Goal: Task Accomplishment & Management: Manage account settings

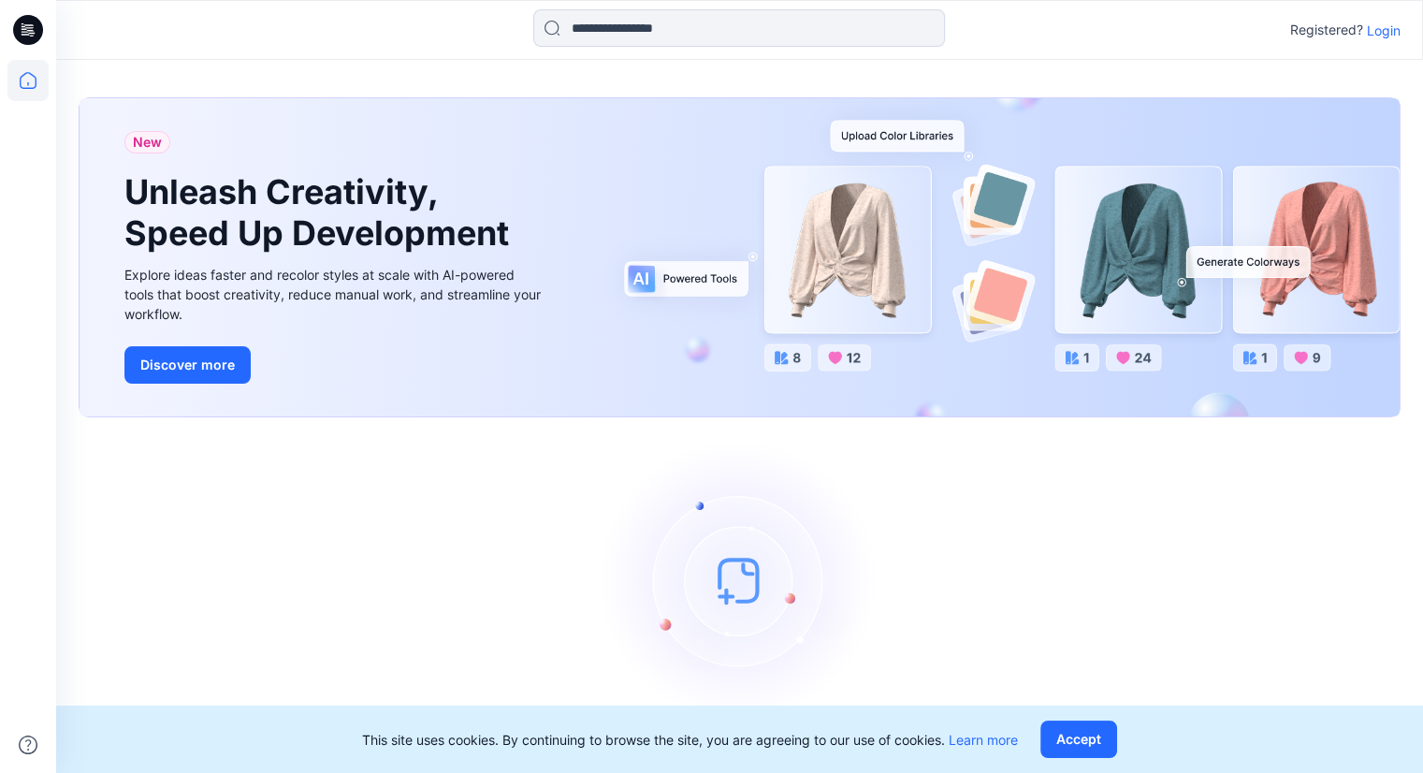
click at [1373, 21] on p "Login" at bounding box center [1384, 31] width 34 height 20
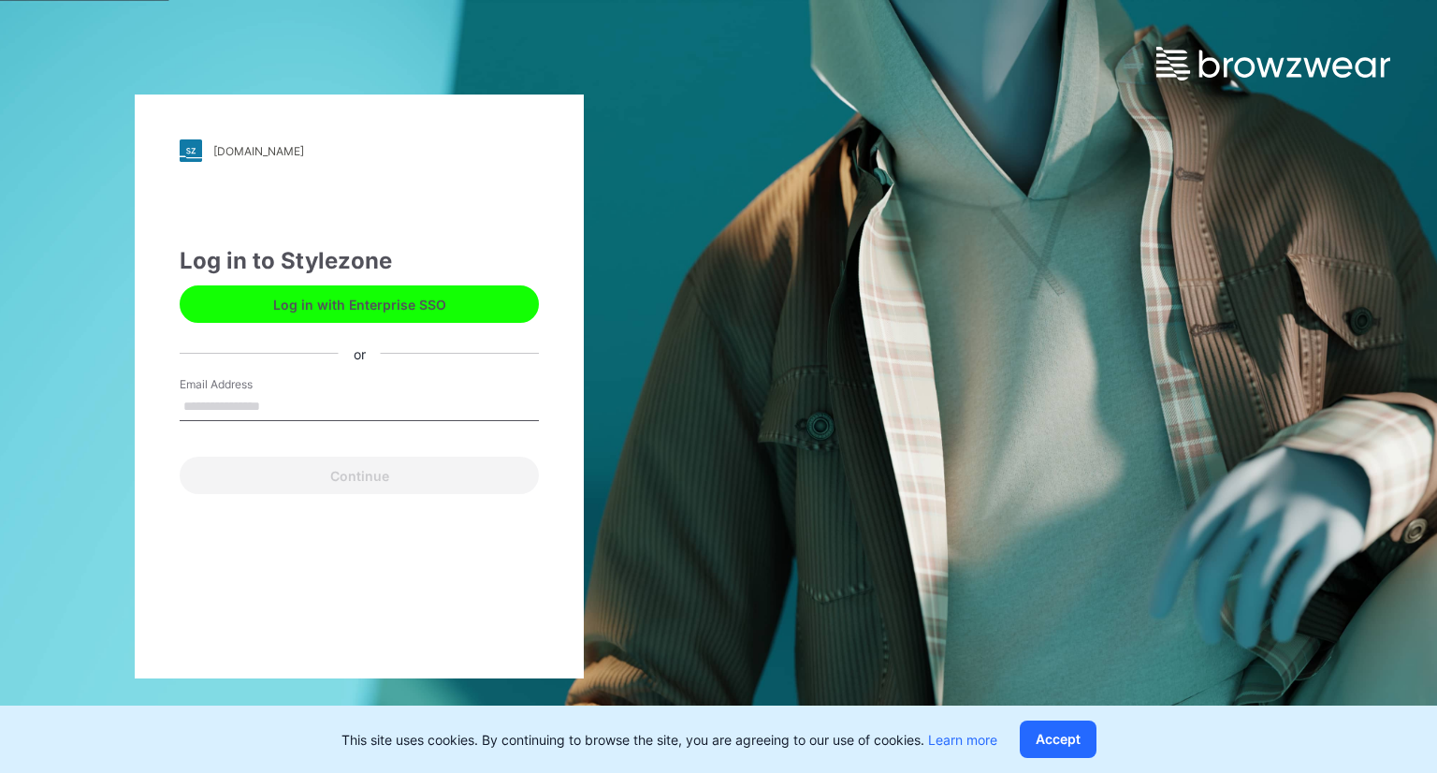
click at [268, 410] on input "Email Address" at bounding box center [359, 407] width 359 height 28
type input "**********"
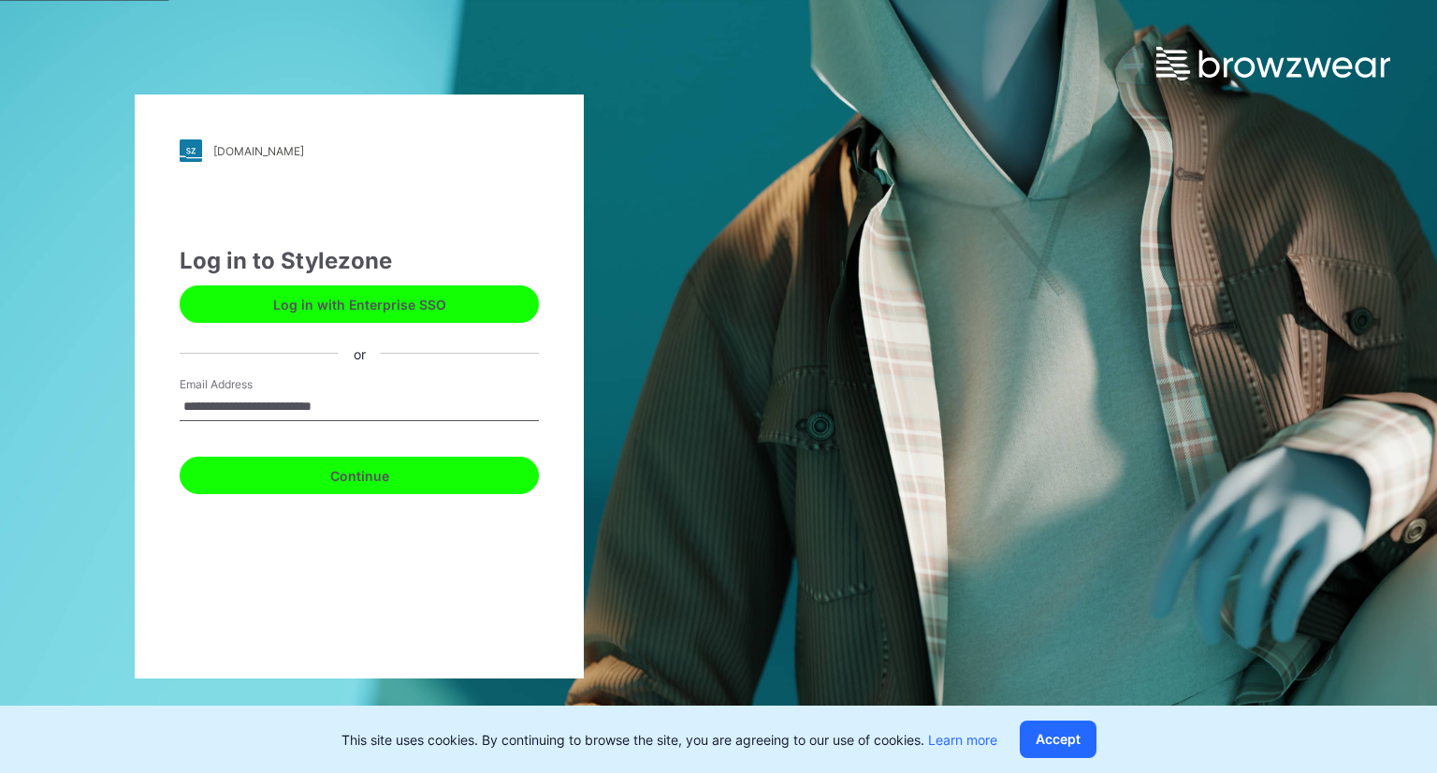
click at [363, 485] on button "Continue" at bounding box center [359, 475] width 359 height 37
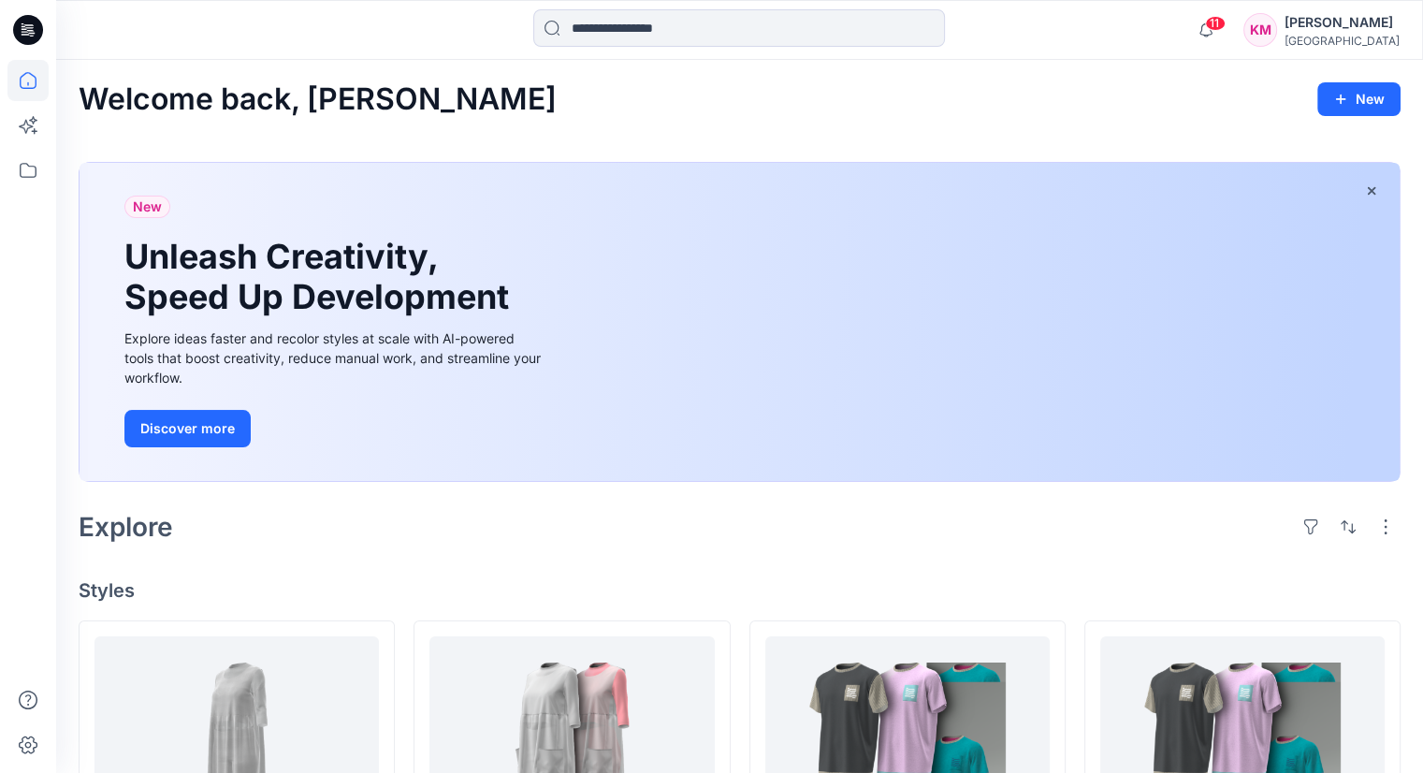
click at [1317, 17] on div "[PERSON_NAME]" at bounding box center [1342, 22] width 115 height 22
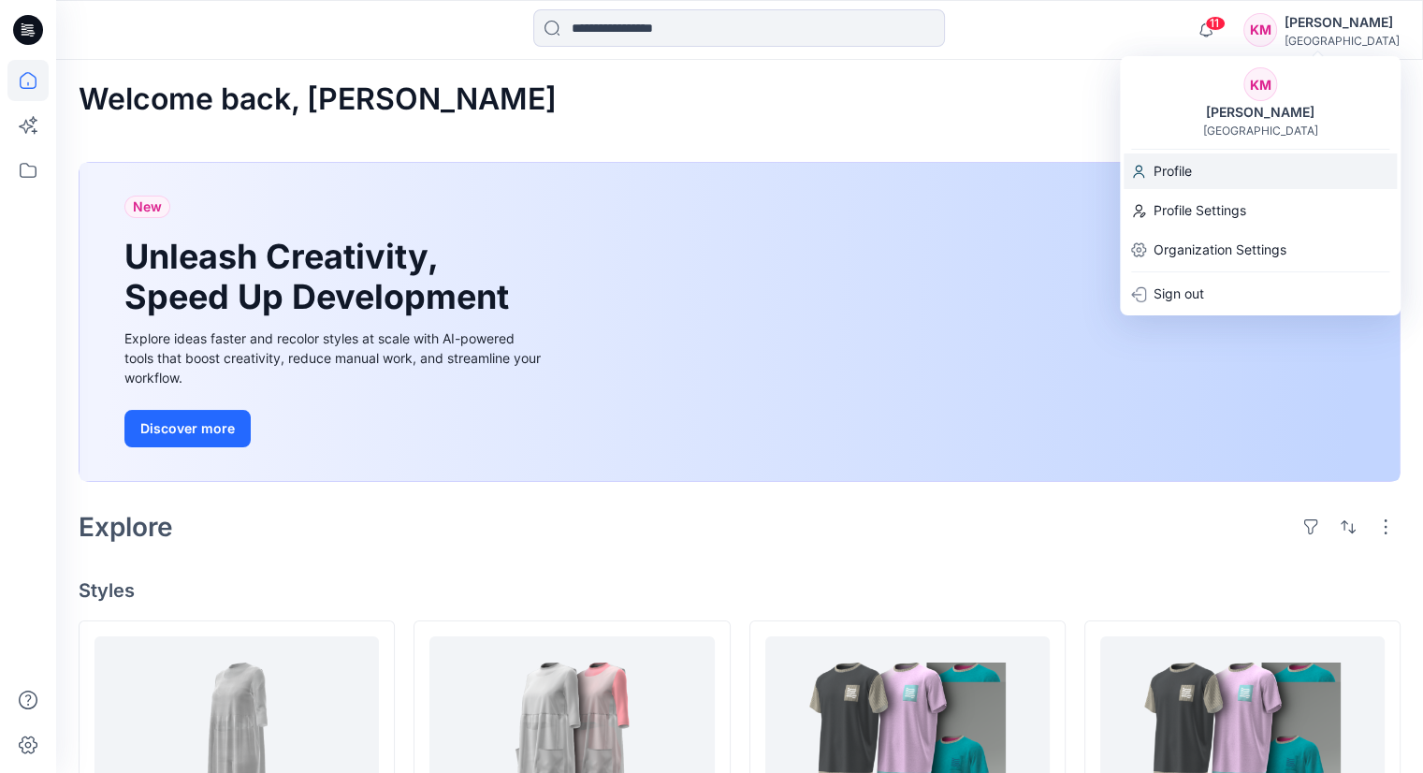
click at [1207, 175] on div "Profile" at bounding box center [1260, 171] width 273 height 36
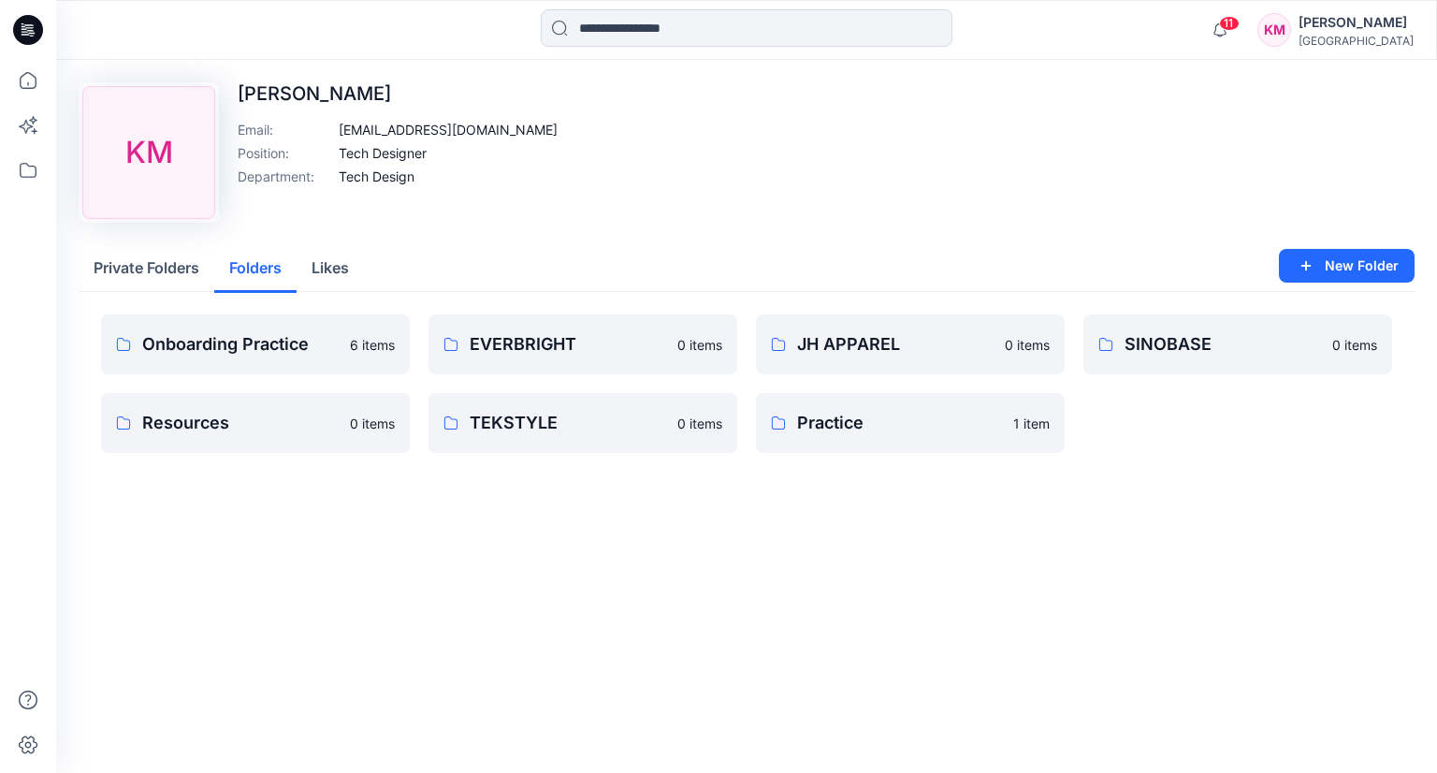
click at [240, 267] on button "Folders" at bounding box center [255, 269] width 82 height 48
